Goal: Find specific page/section: Find specific page/section

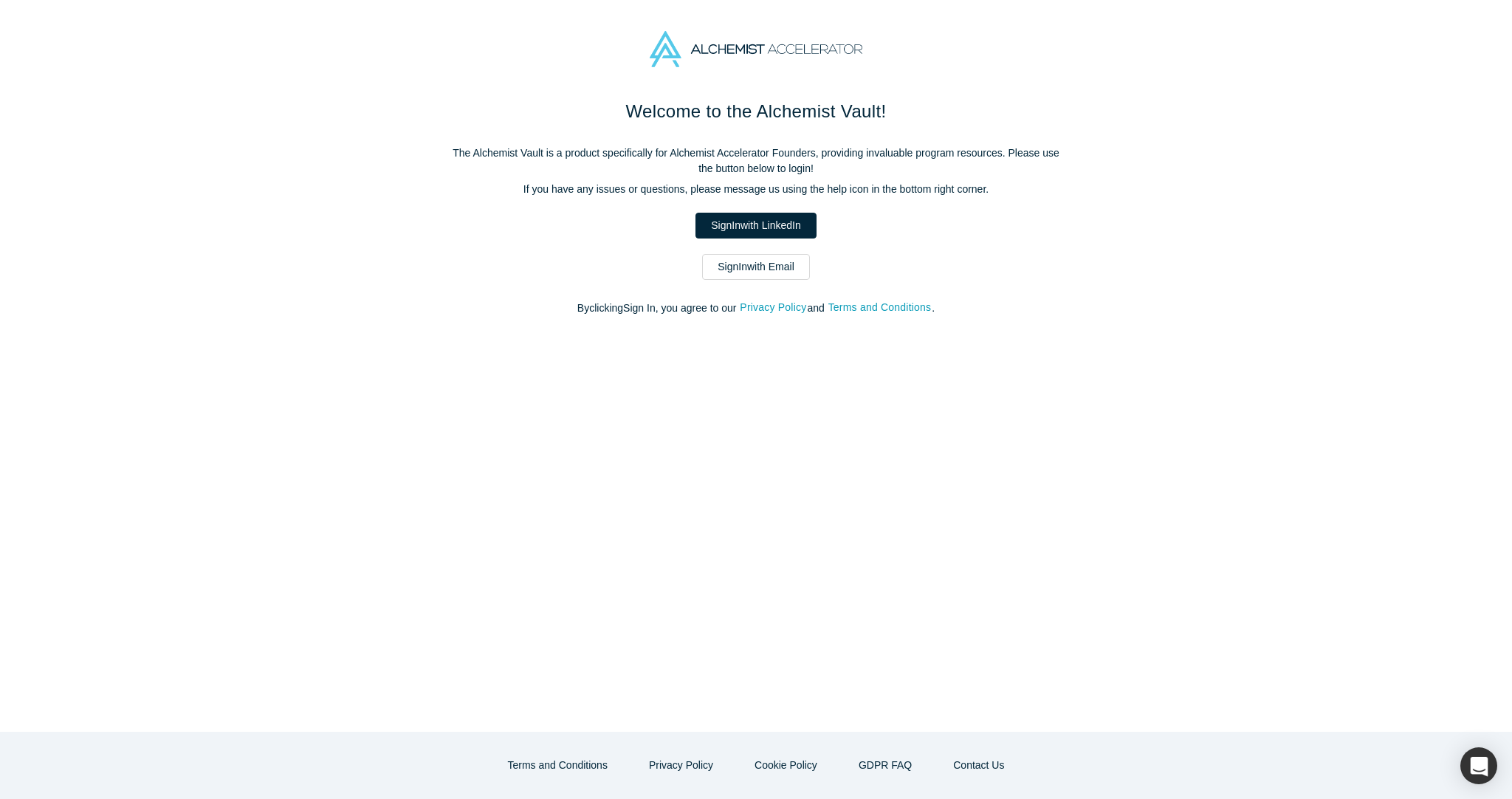
click at [740, 226] on link "Sign In with LinkedIn" at bounding box center [755, 225] width 120 height 26
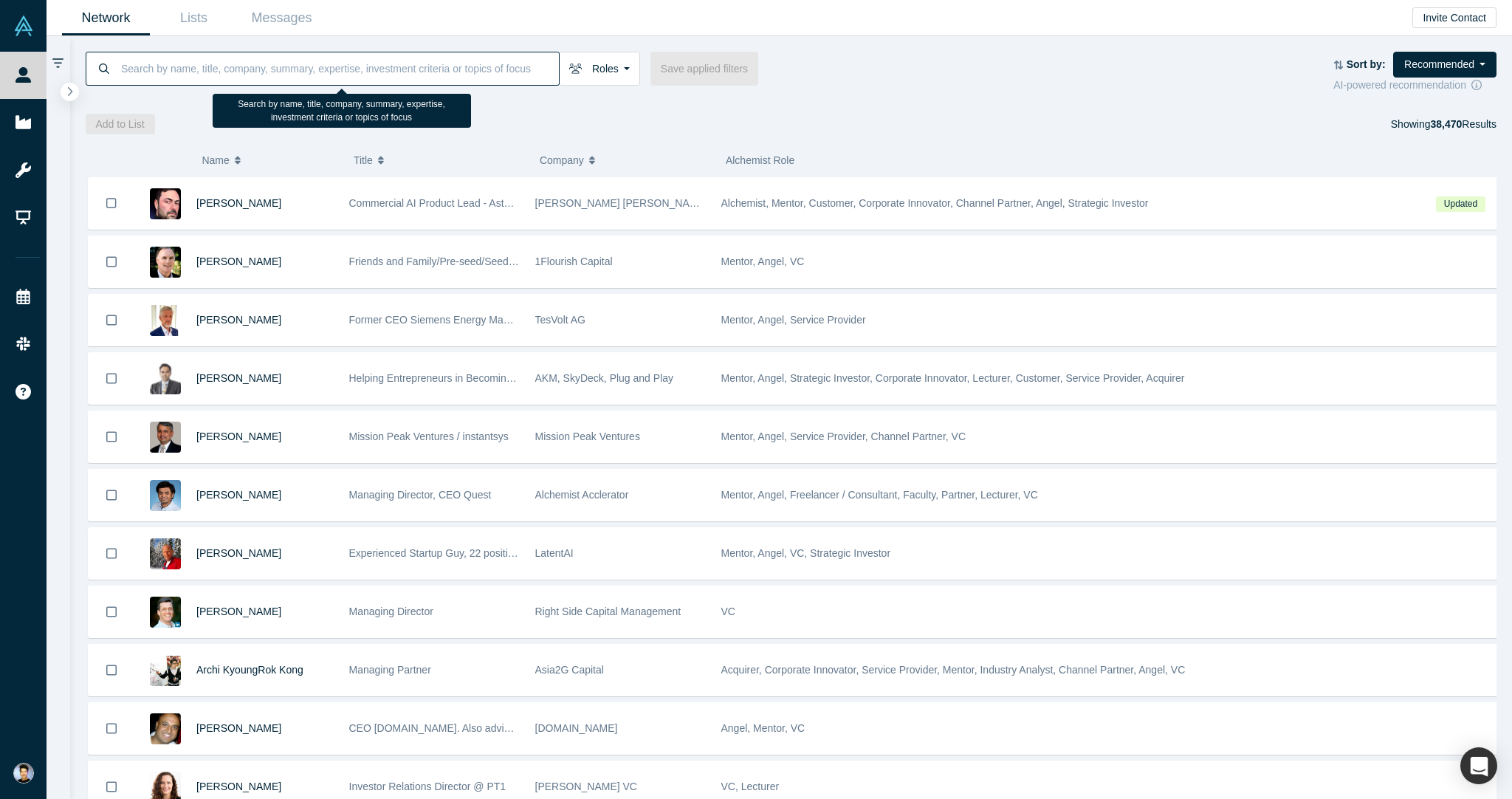
click at [241, 70] on input at bounding box center [339, 68] width 439 height 35
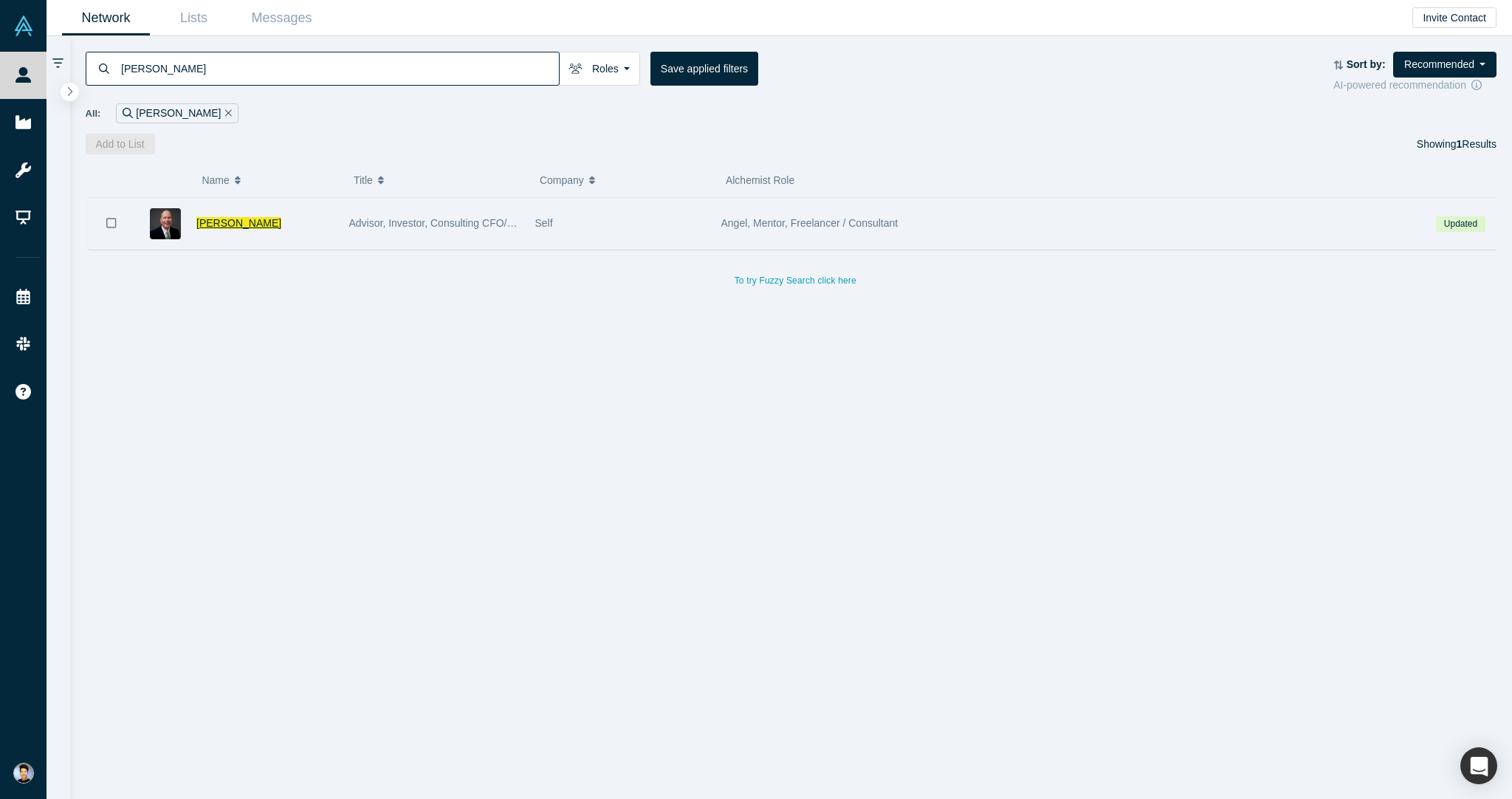
type input "[PERSON_NAME]"
click at [218, 217] on span "[PERSON_NAME]" at bounding box center [238, 223] width 85 height 12
